Goal: Check status: Check status

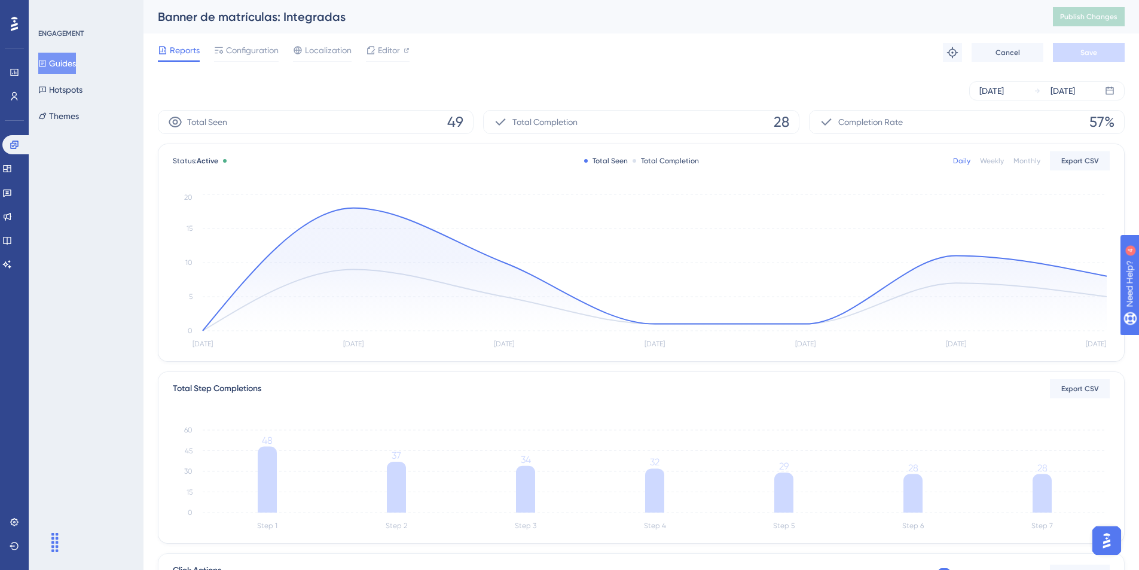
click at [76, 62] on button "Guides" at bounding box center [57, 64] width 38 height 22
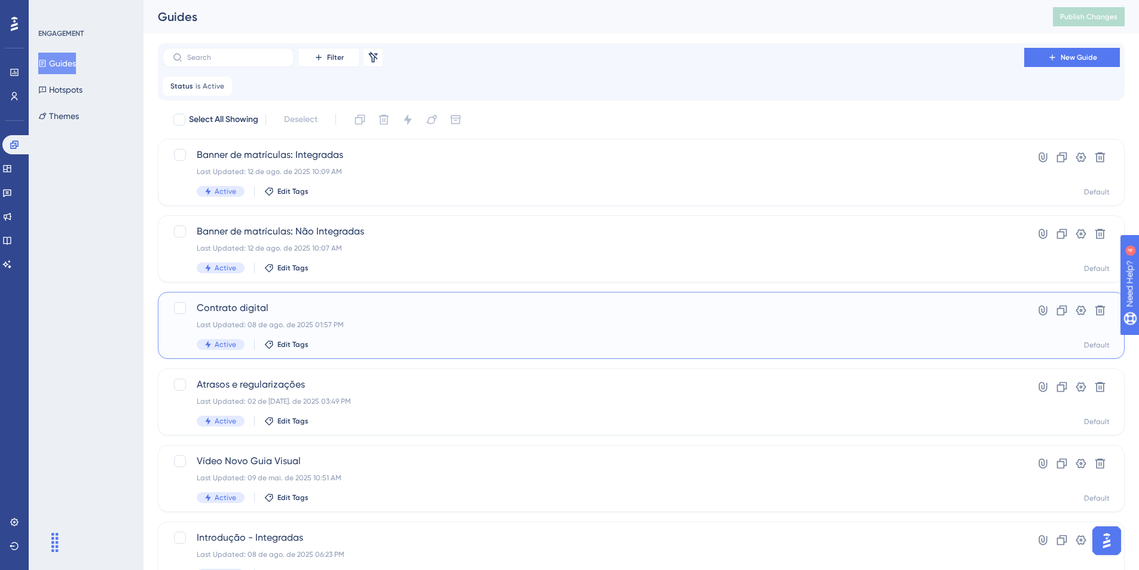
click at [245, 304] on span "Contrato digital" at bounding box center [593, 308] width 793 height 14
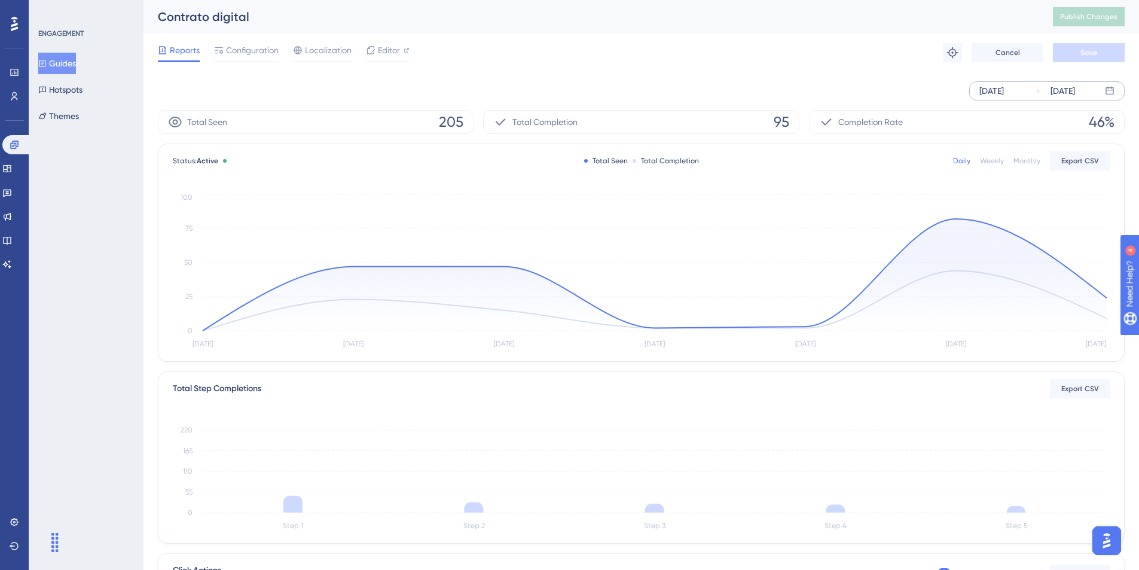
click at [992, 96] on div "[DATE]" at bounding box center [991, 91] width 25 height 14
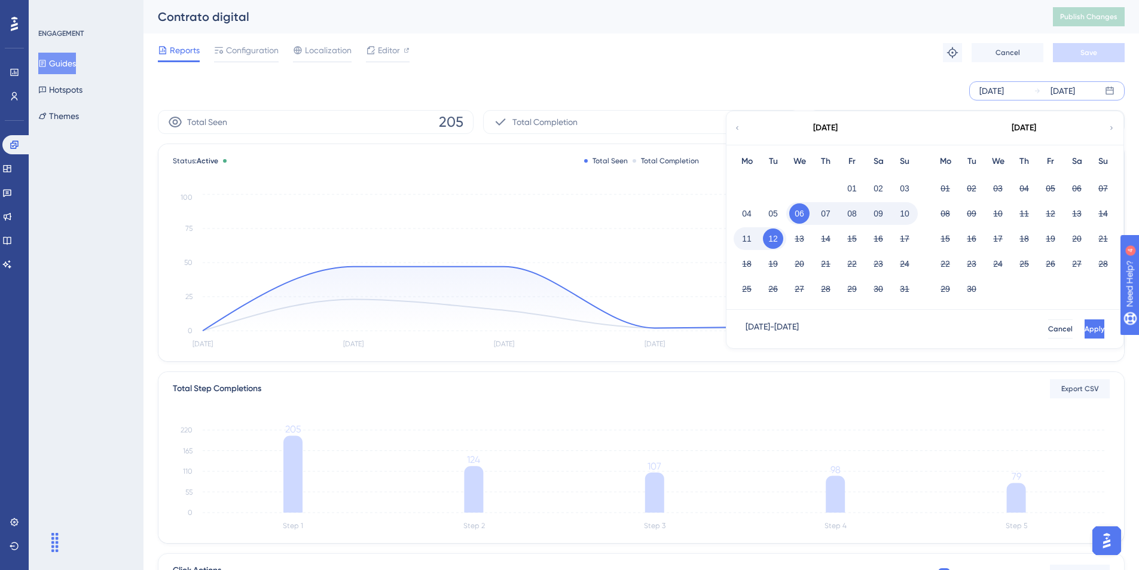
click at [740, 128] on icon at bounding box center [737, 128] width 7 height 11
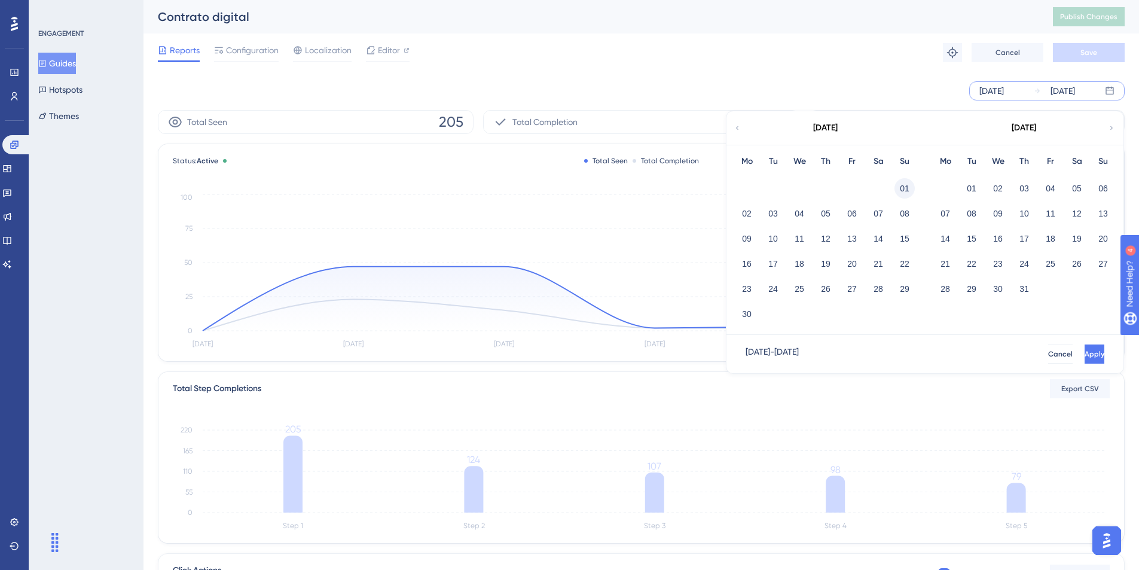
click at [902, 188] on button "01" at bounding box center [905, 188] width 20 height 20
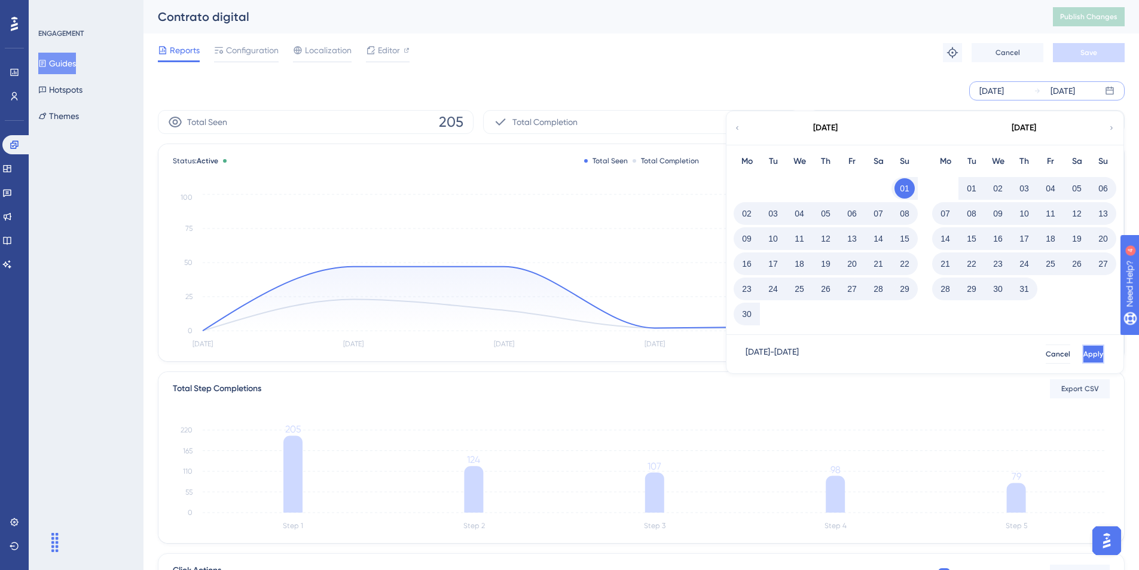
click at [1083, 352] on span "Apply" at bounding box center [1093, 354] width 20 height 10
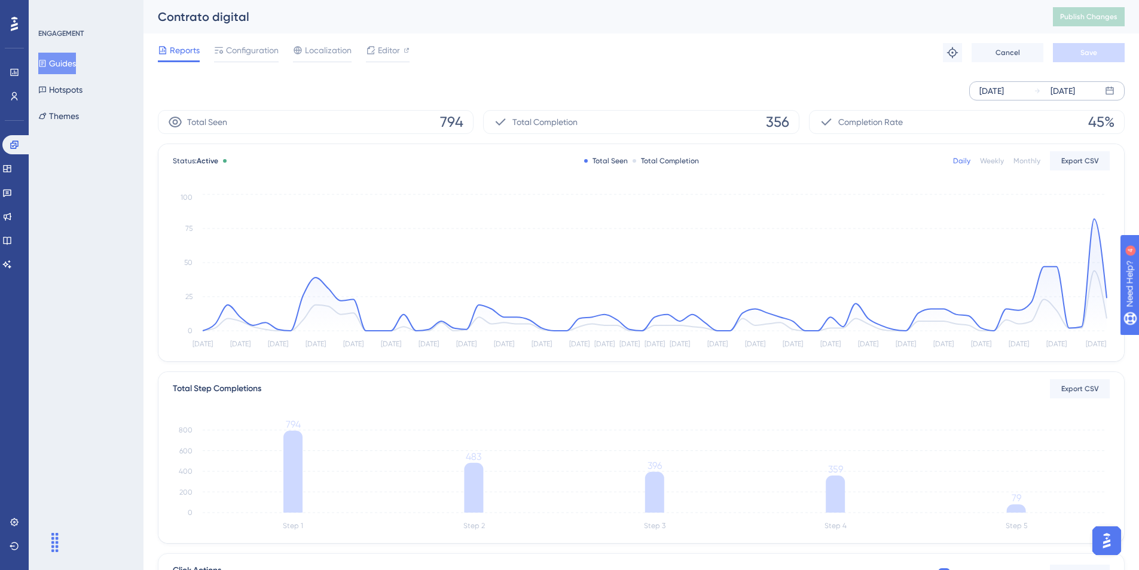
click at [995, 87] on div "[DATE]" at bounding box center [991, 91] width 25 height 14
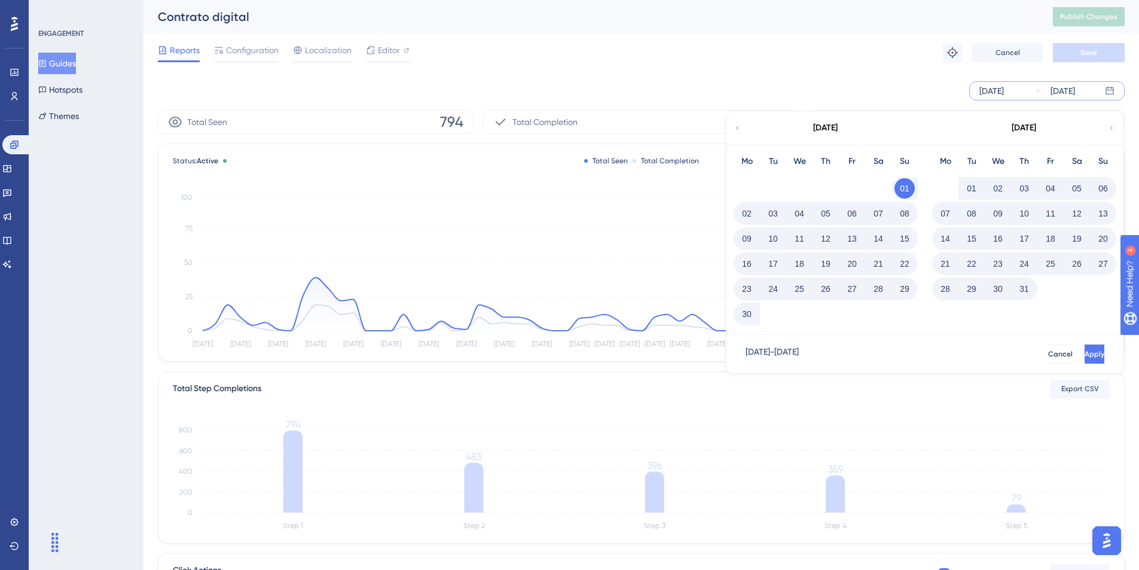
click at [740, 128] on icon at bounding box center [737, 128] width 7 height 11
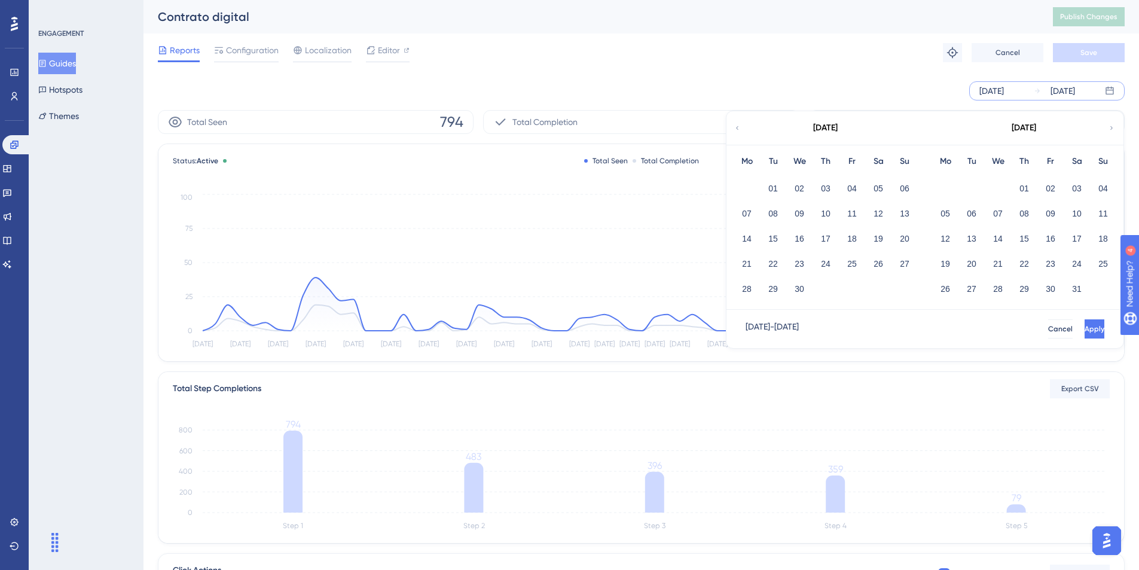
click at [875, 82] on div "[DATE] [DATE] [DATE] Mo Tu We Th Fr Sa Su 01 02 03 04 05 06 07 08 09 10 11 12 1…" at bounding box center [641, 90] width 967 height 19
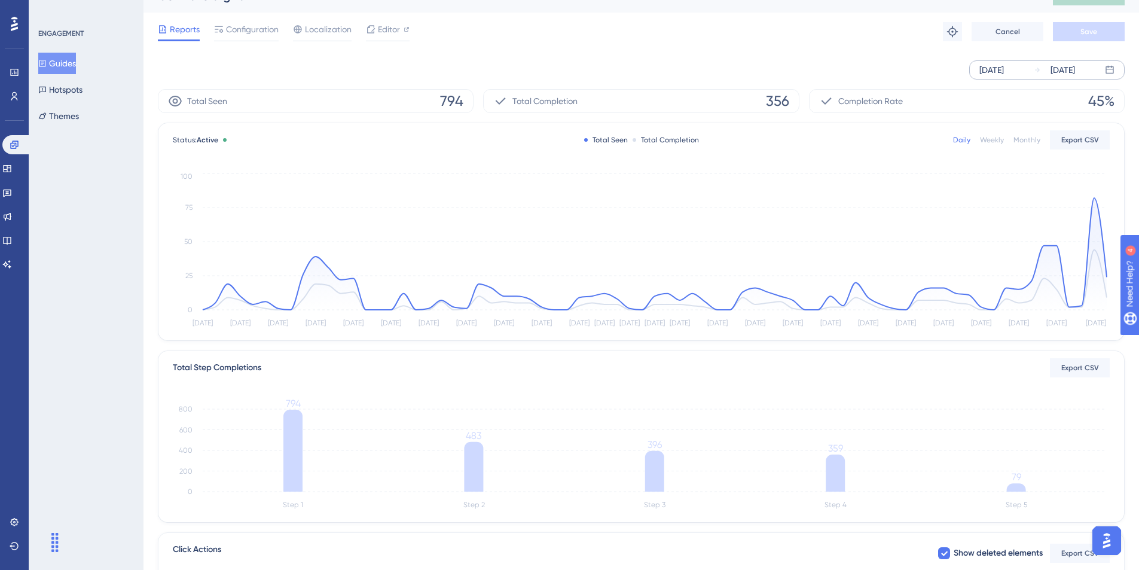
scroll to position [22, 0]
click at [1070, 137] on span "Export CSV" at bounding box center [1080, 140] width 38 height 10
click at [999, 69] on div "[DATE]" at bounding box center [991, 69] width 25 height 14
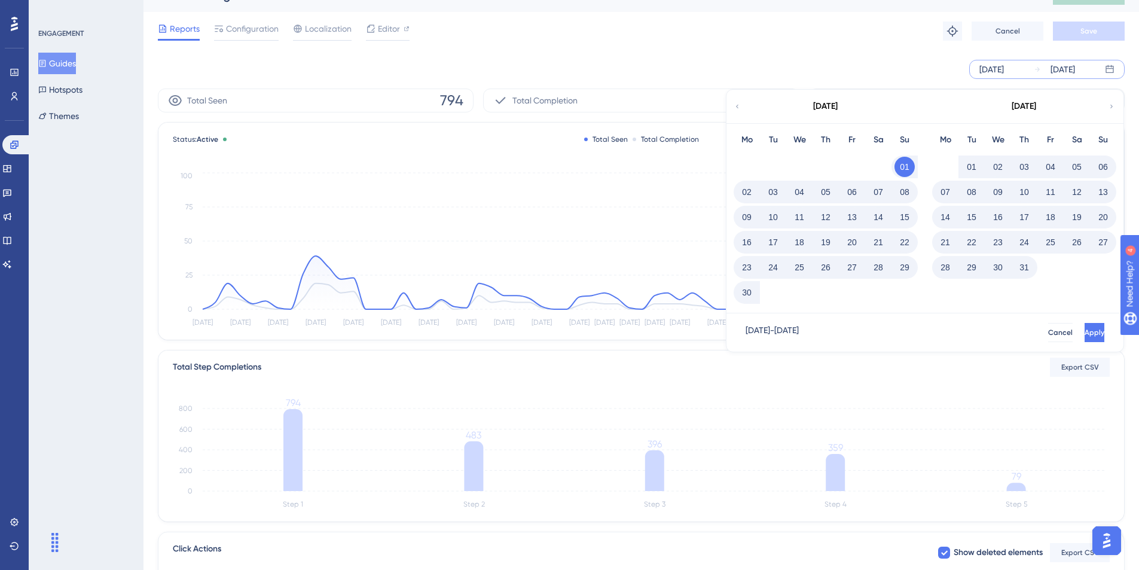
click at [1108, 109] on icon at bounding box center [1111, 106] width 7 height 11
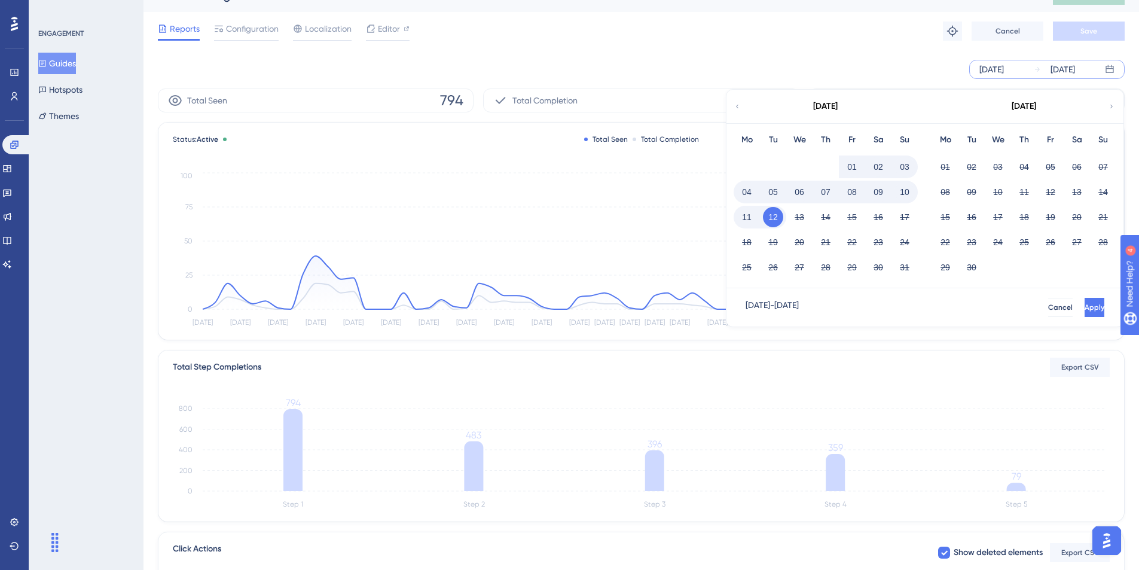
click at [820, 193] on button "07" at bounding box center [826, 192] width 20 height 20
click at [1101, 308] on button "Apply" at bounding box center [1095, 307] width 20 height 19
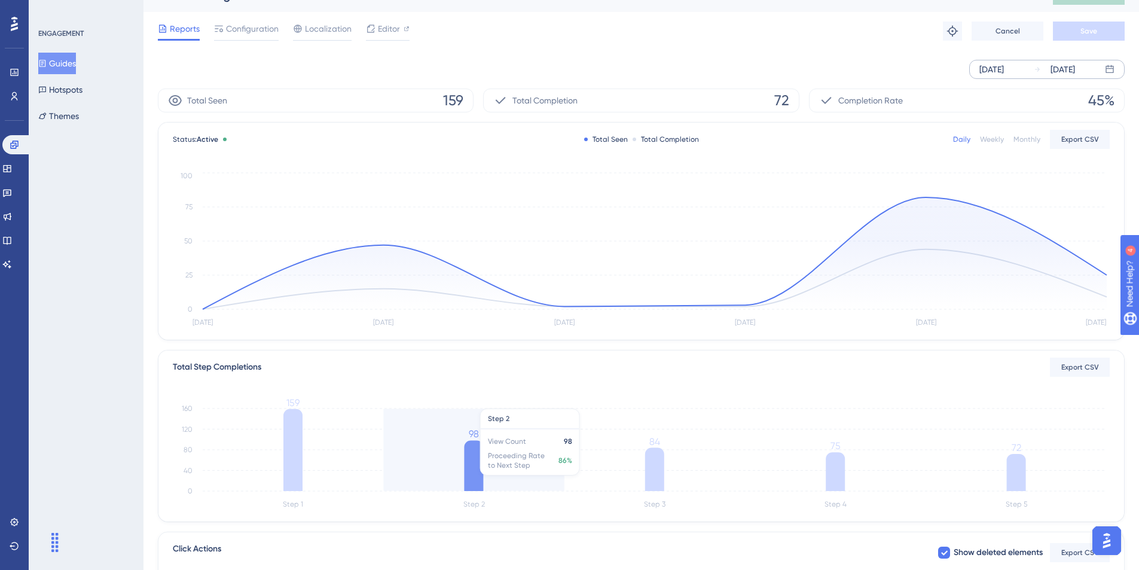
click at [477, 453] on icon at bounding box center [473, 465] width 19 height 51
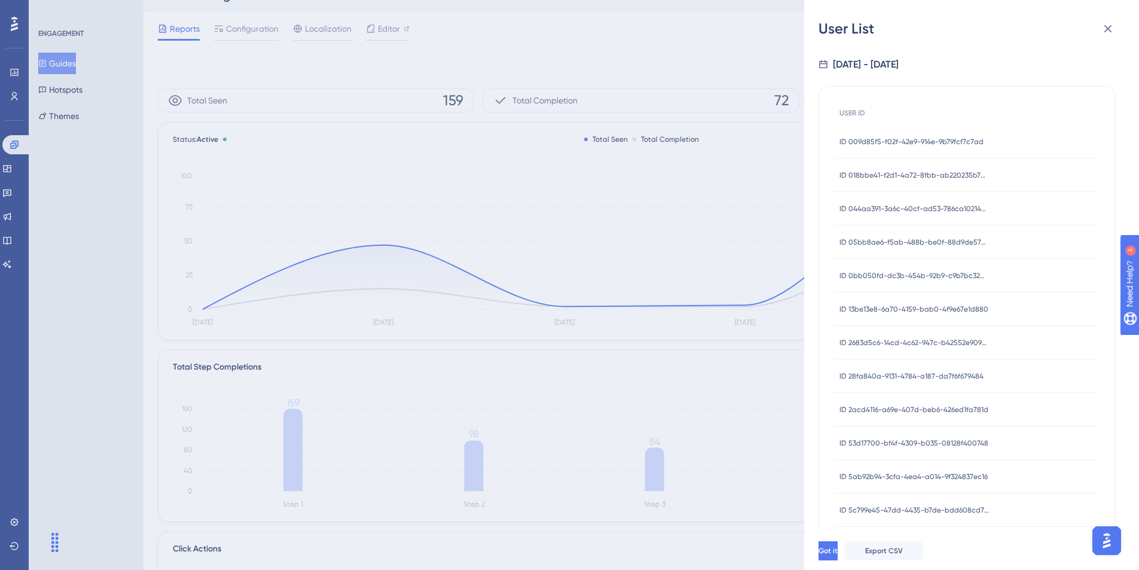
click at [899, 58] on div "[DATE] - [DATE]" at bounding box center [866, 64] width 66 height 14
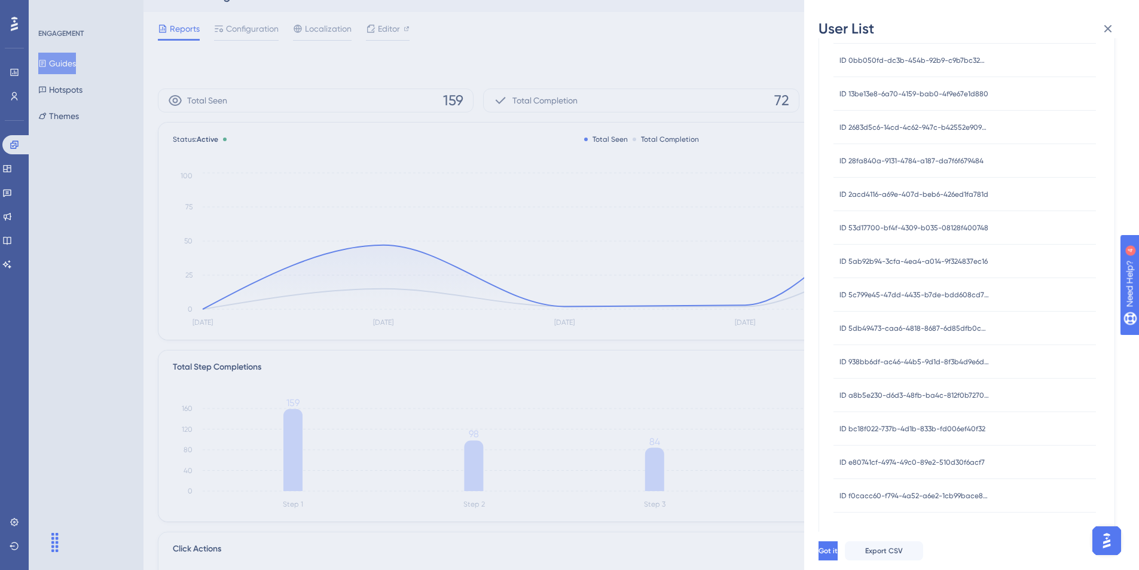
scroll to position [218, 0]
click at [1112, 29] on icon at bounding box center [1108, 29] width 14 height 14
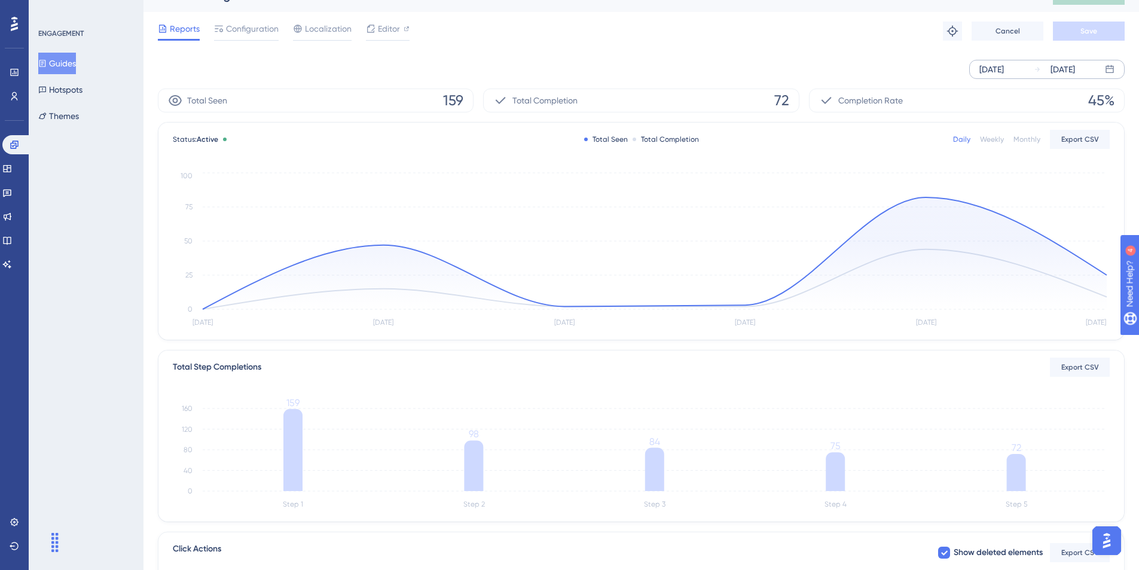
scroll to position [0, 0]
